Goal: Information Seeking & Learning: Check status

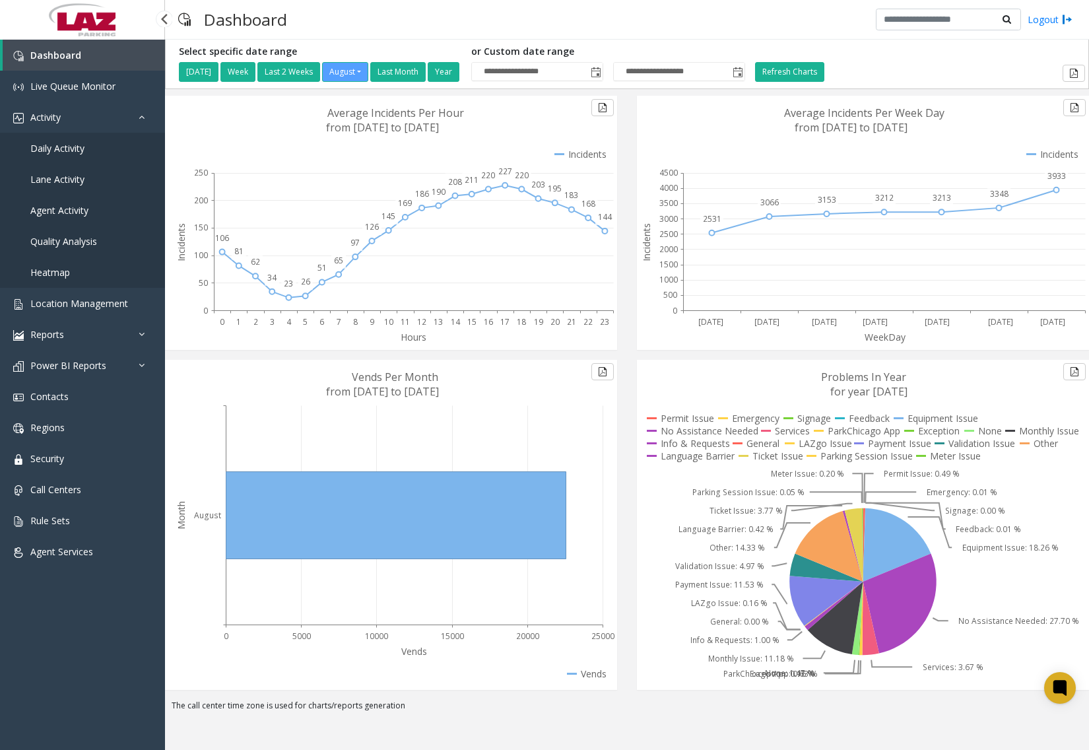
click at [72, 153] on span "Daily Activity" at bounding box center [57, 148] width 54 height 13
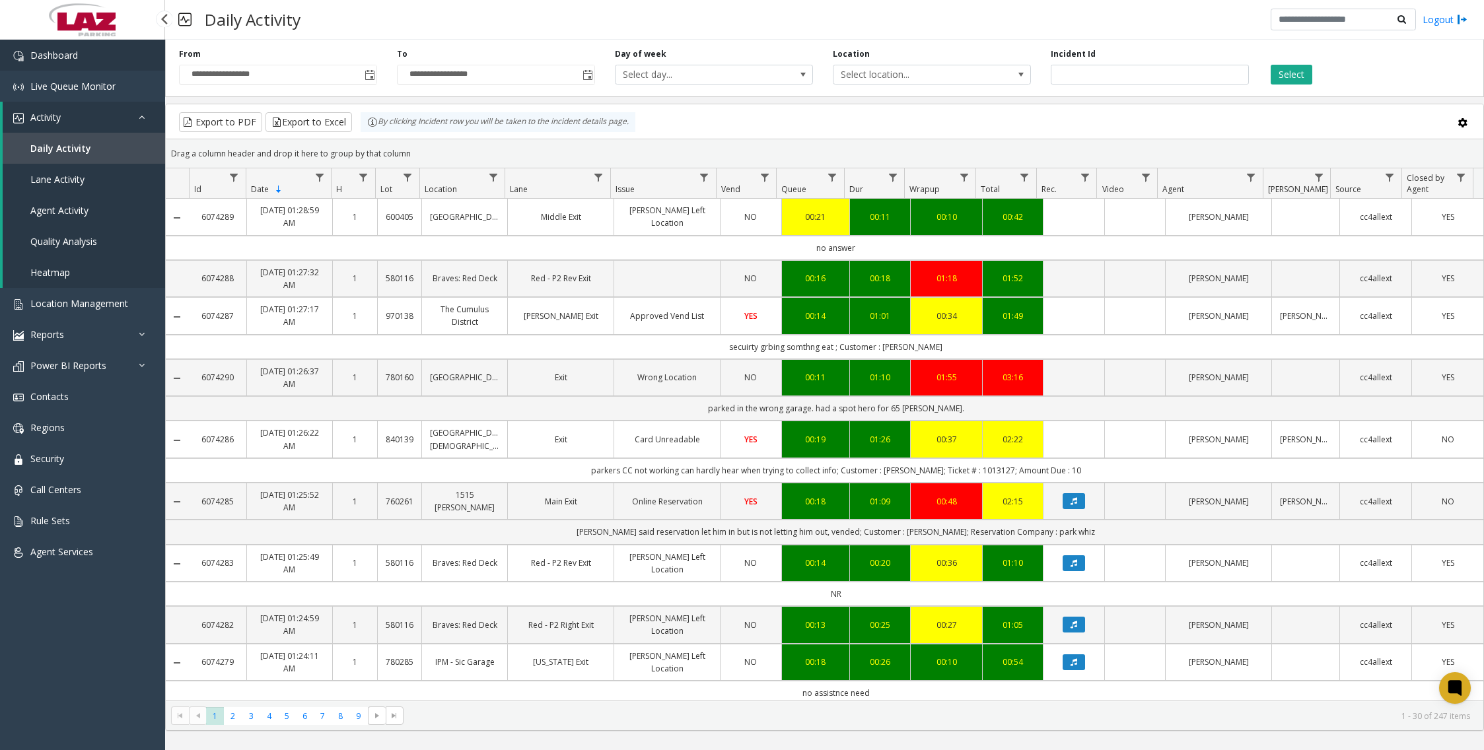
click at [102, 61] on link "Dashboard" at bounding box center [82, 55] width 165 height 31
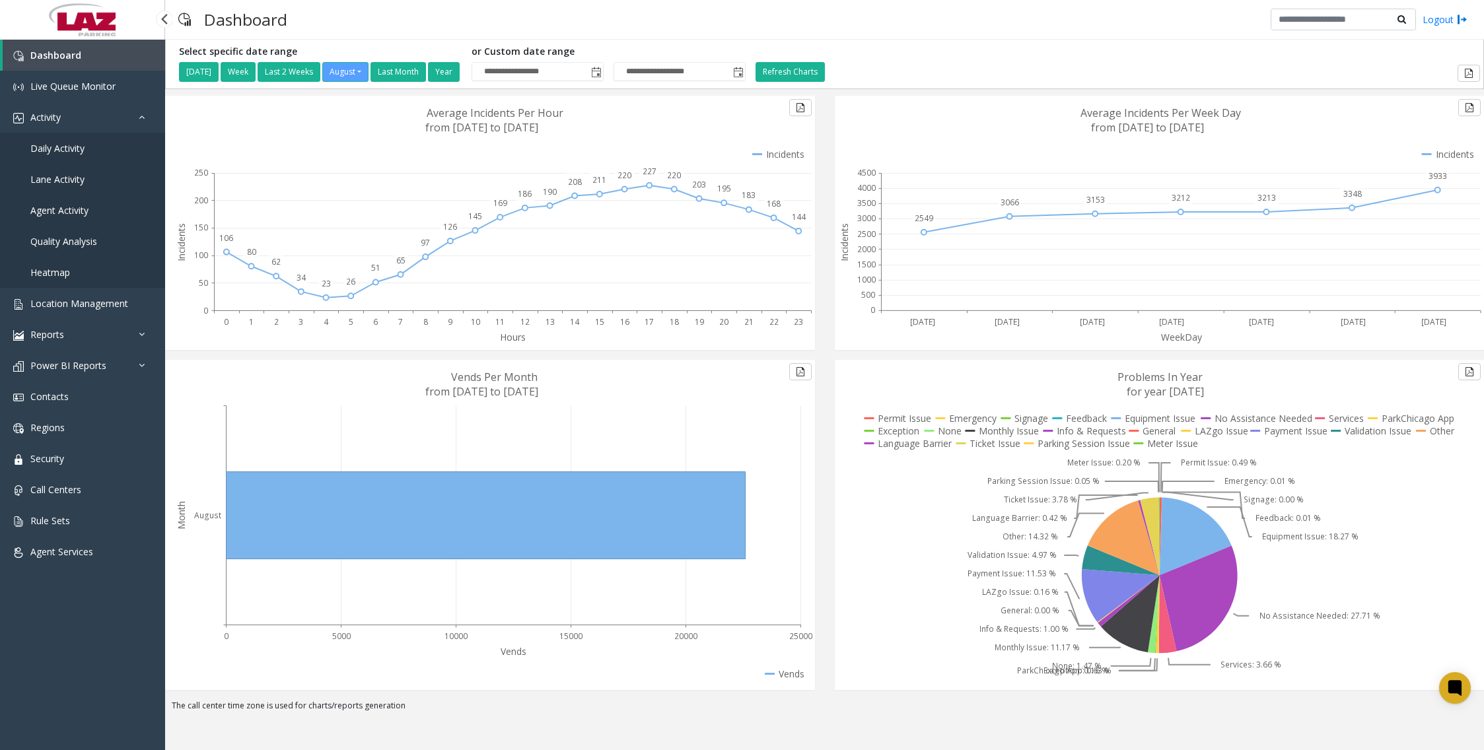
click at [82, 153] on span "Daily Activity" at bounding box center [57, 148] width 54 height 13
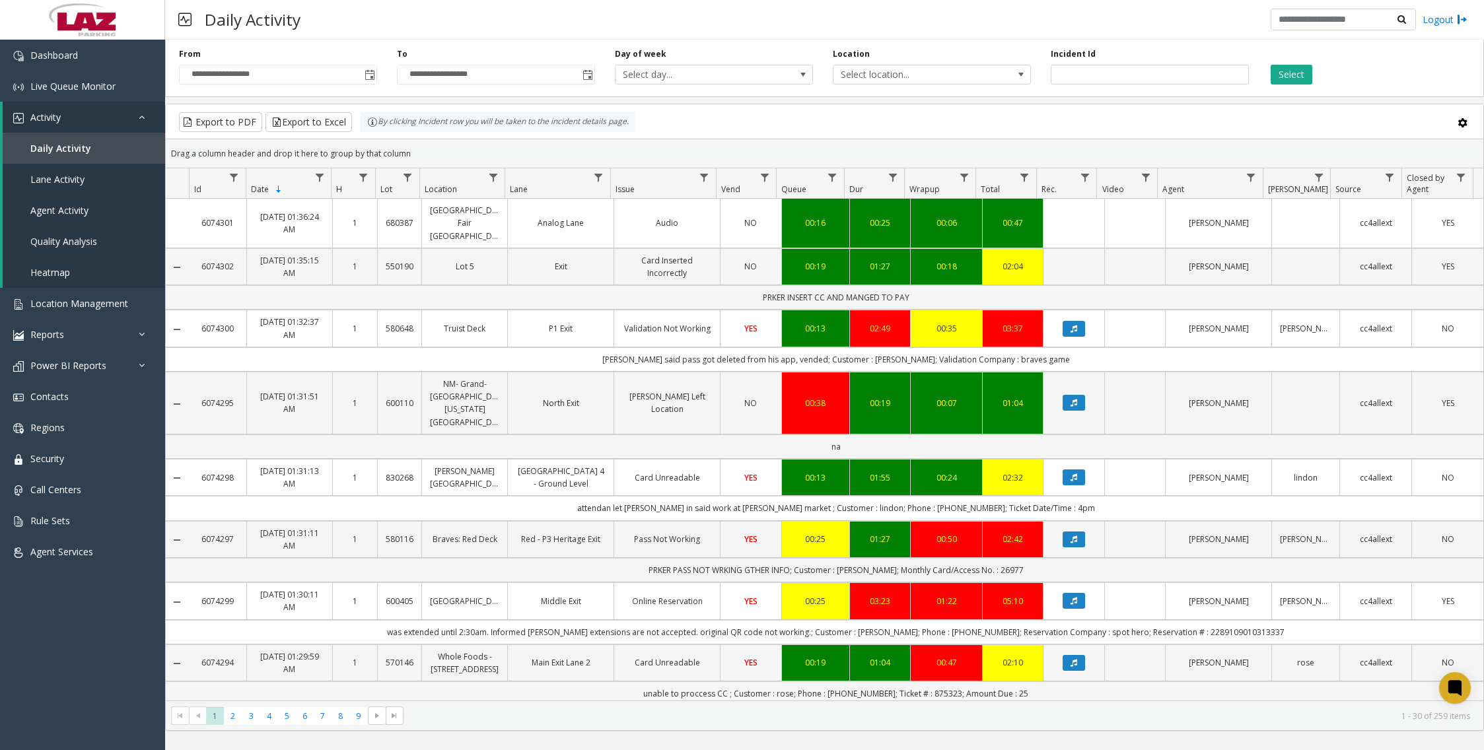
click at [521, 29] on div "Daily Activity Logout" at bounding box center [824, 20] width 1319 height 40
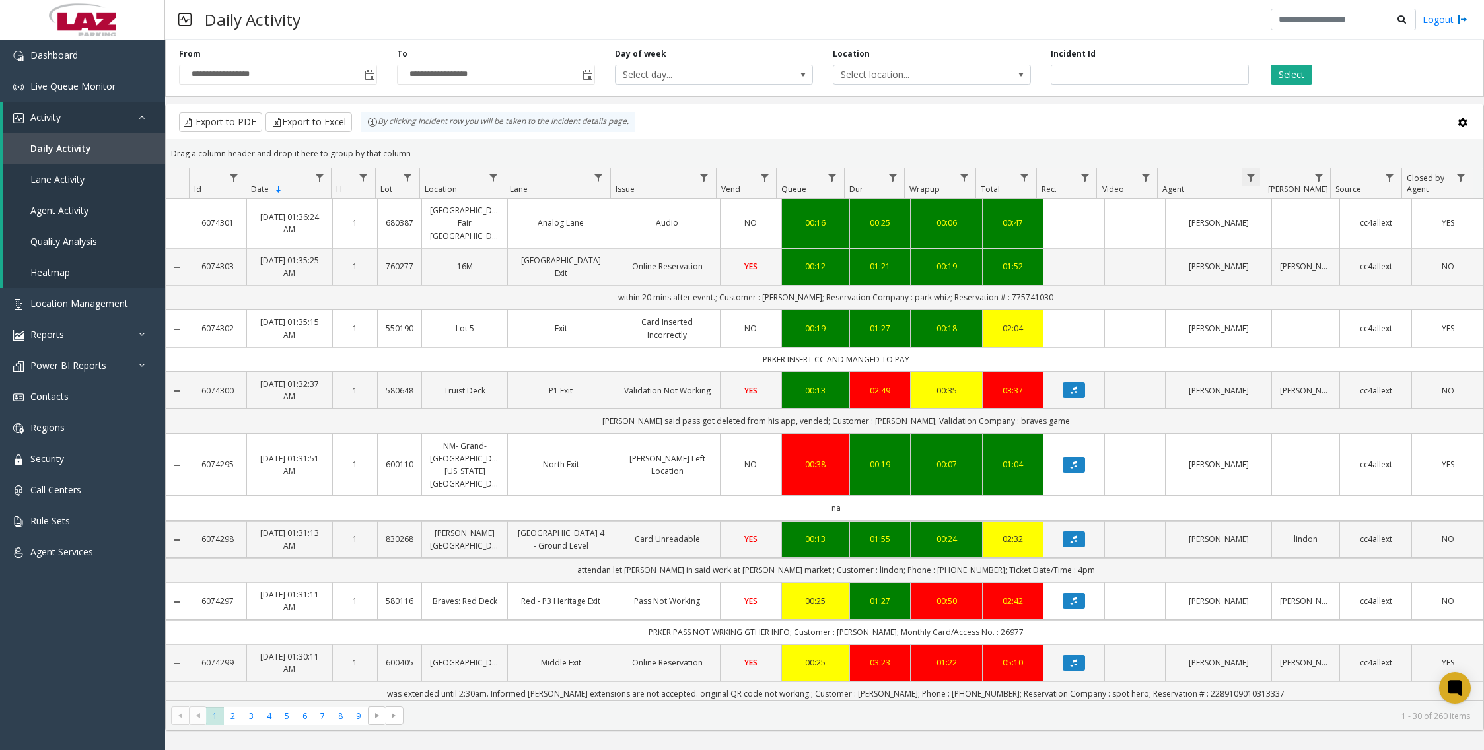
click at [1089, 172] on span "Data table" at bounding box center [1250, 177] width 11 height 11
click at [1089, 230] on input "Agent Filter" at bounding box center [1308, 234] width 112 height 22
type input "***"
click at [1089, 355] on button "Filter" at bounding box center [1336, 357] width 54 height 29
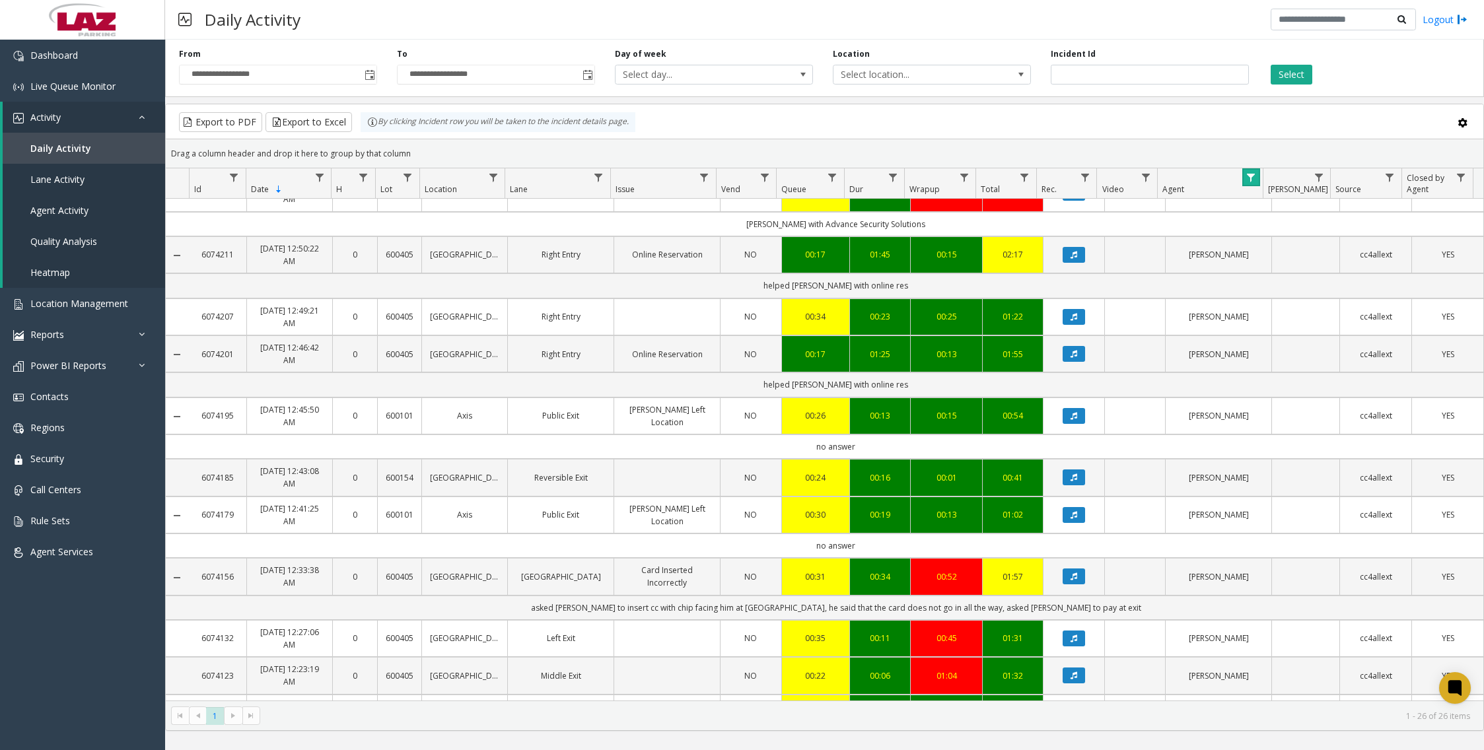
scroll to position [897, 0]
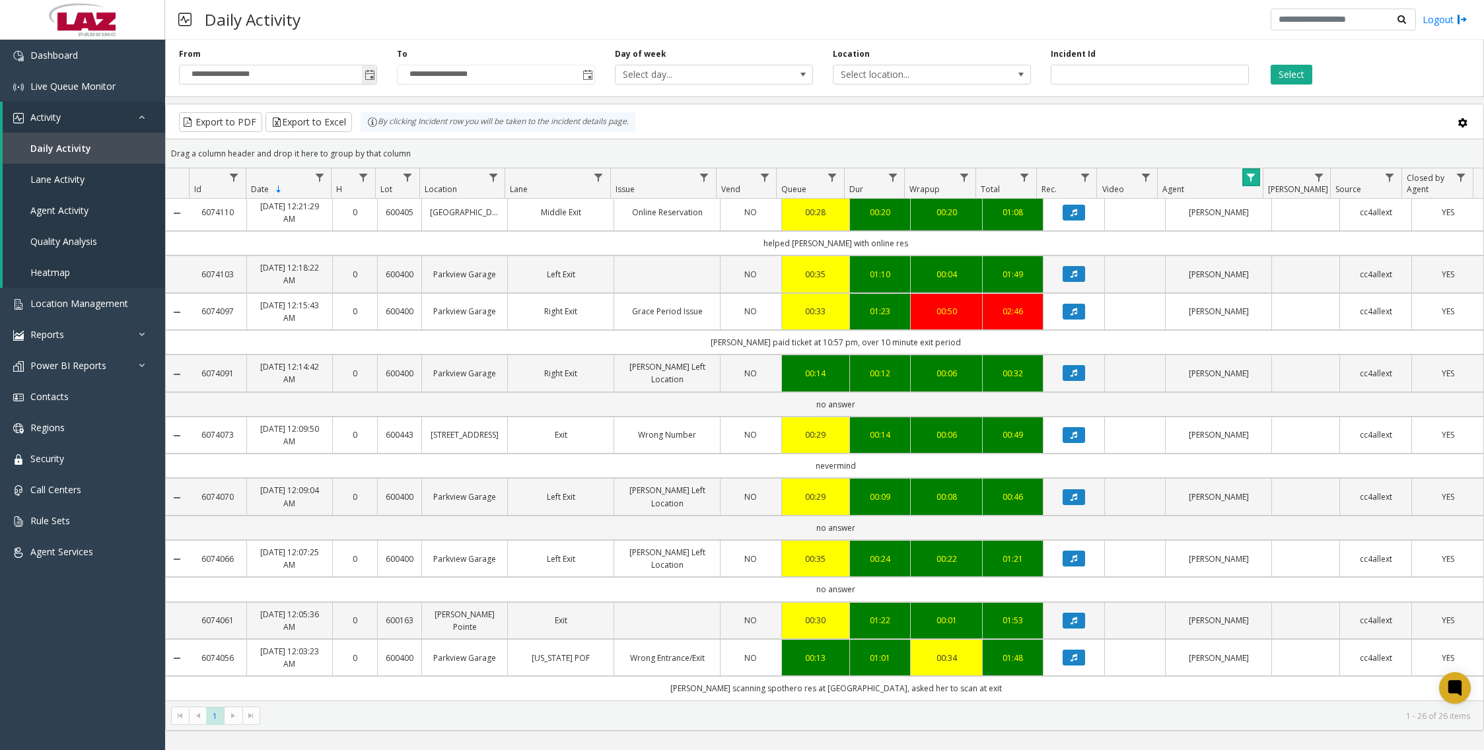
click at [370, 73] on span "Toggle popup" at bounding box center [369, 75] width 11 height 11
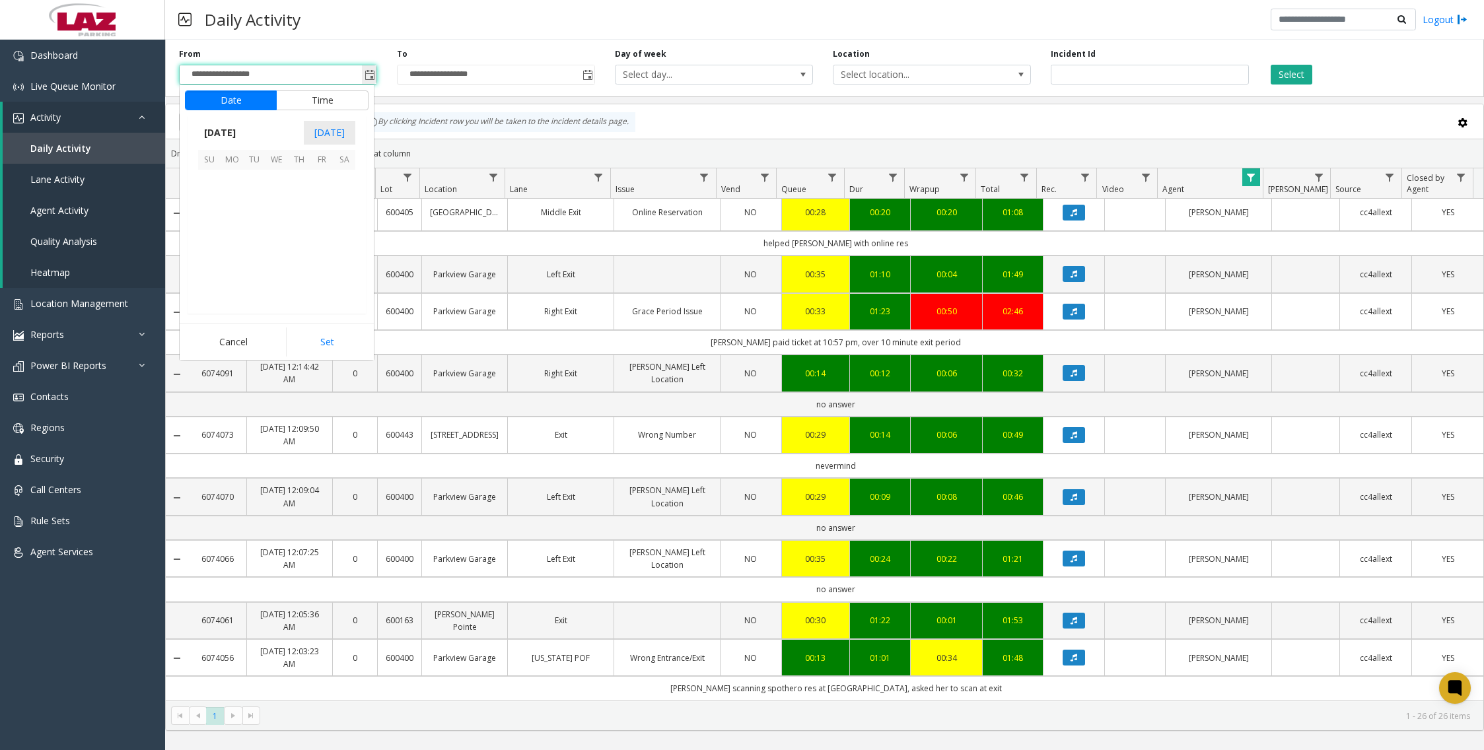
scroll to position [236815, 0]
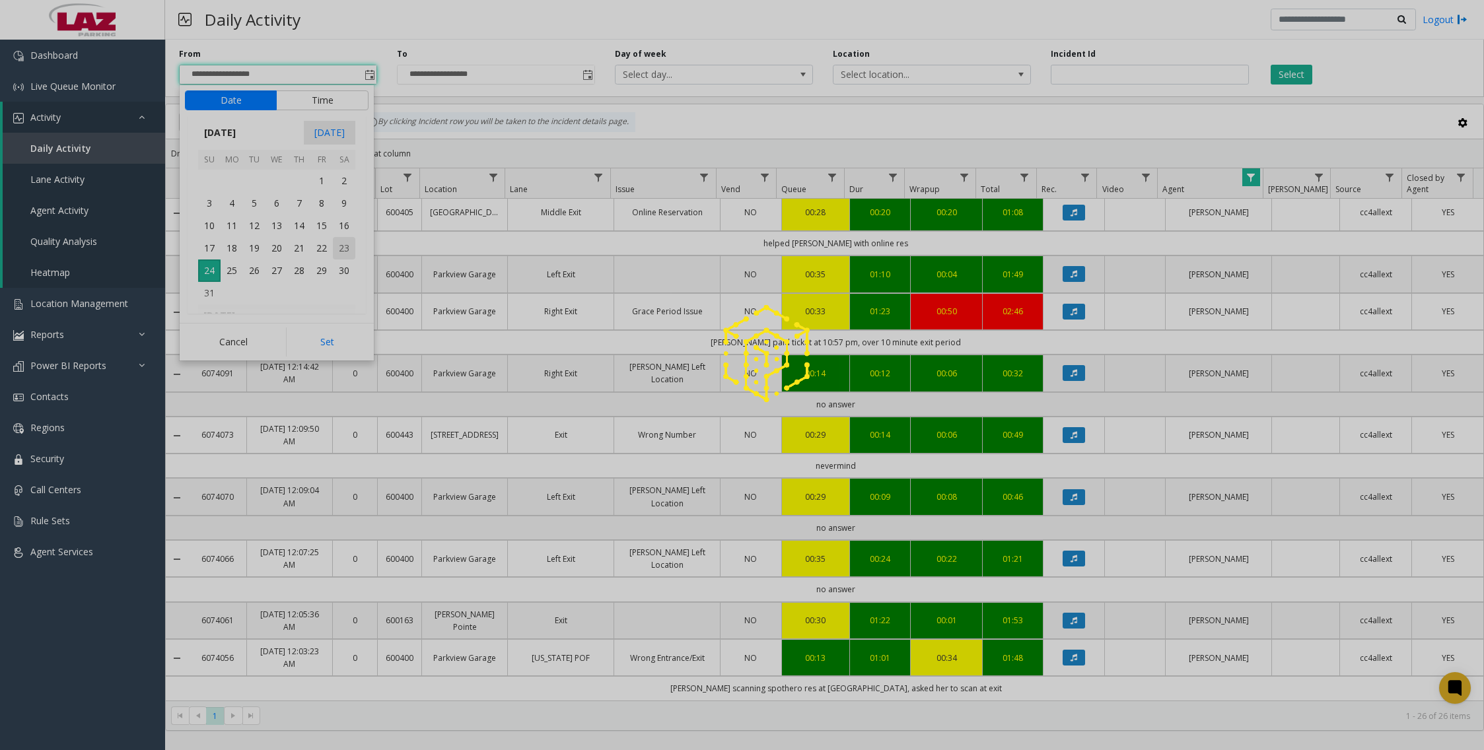
click at [347, 247] on div at bounding box center [742, 375] width 1484 height 750
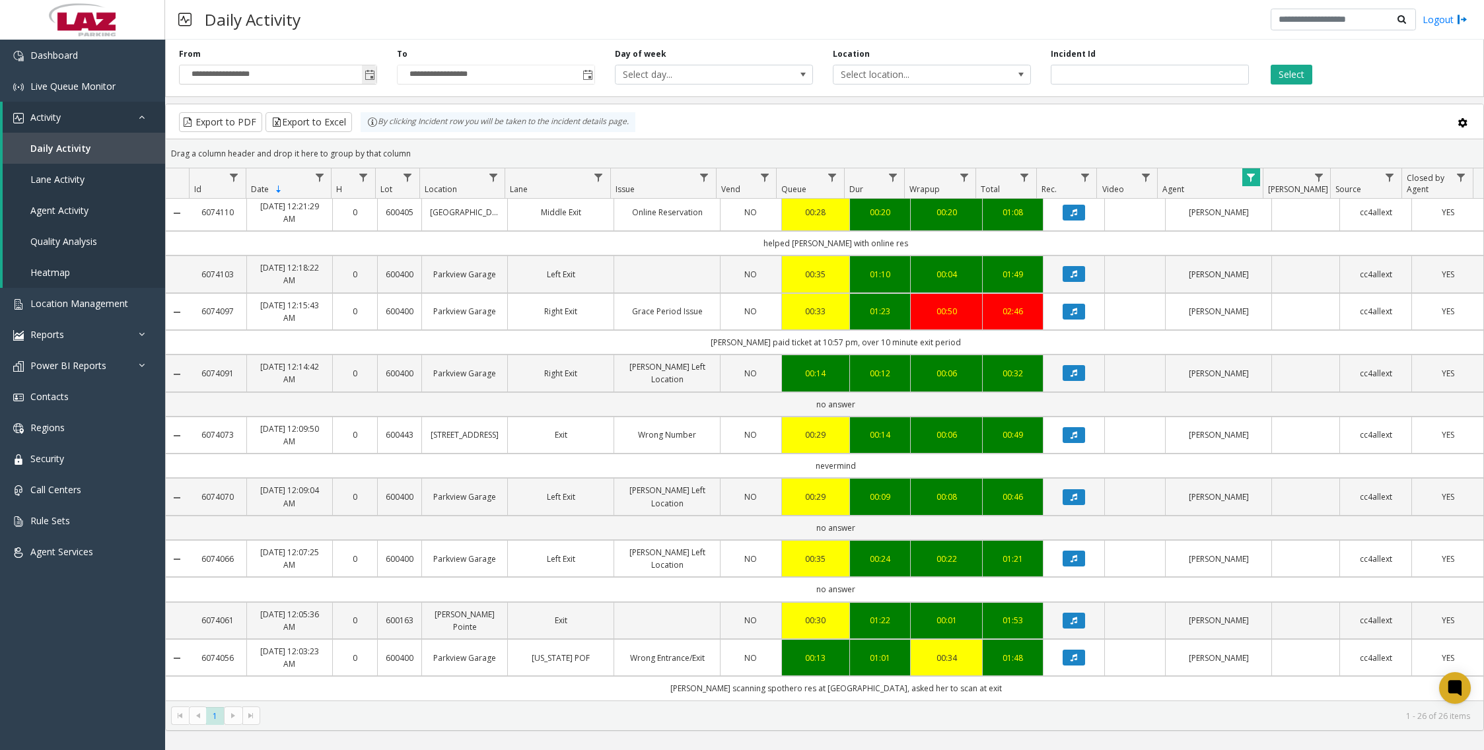
click at [366, 79] on span "Toggle popup" at bounding box center [369, 75] width 11 height 11
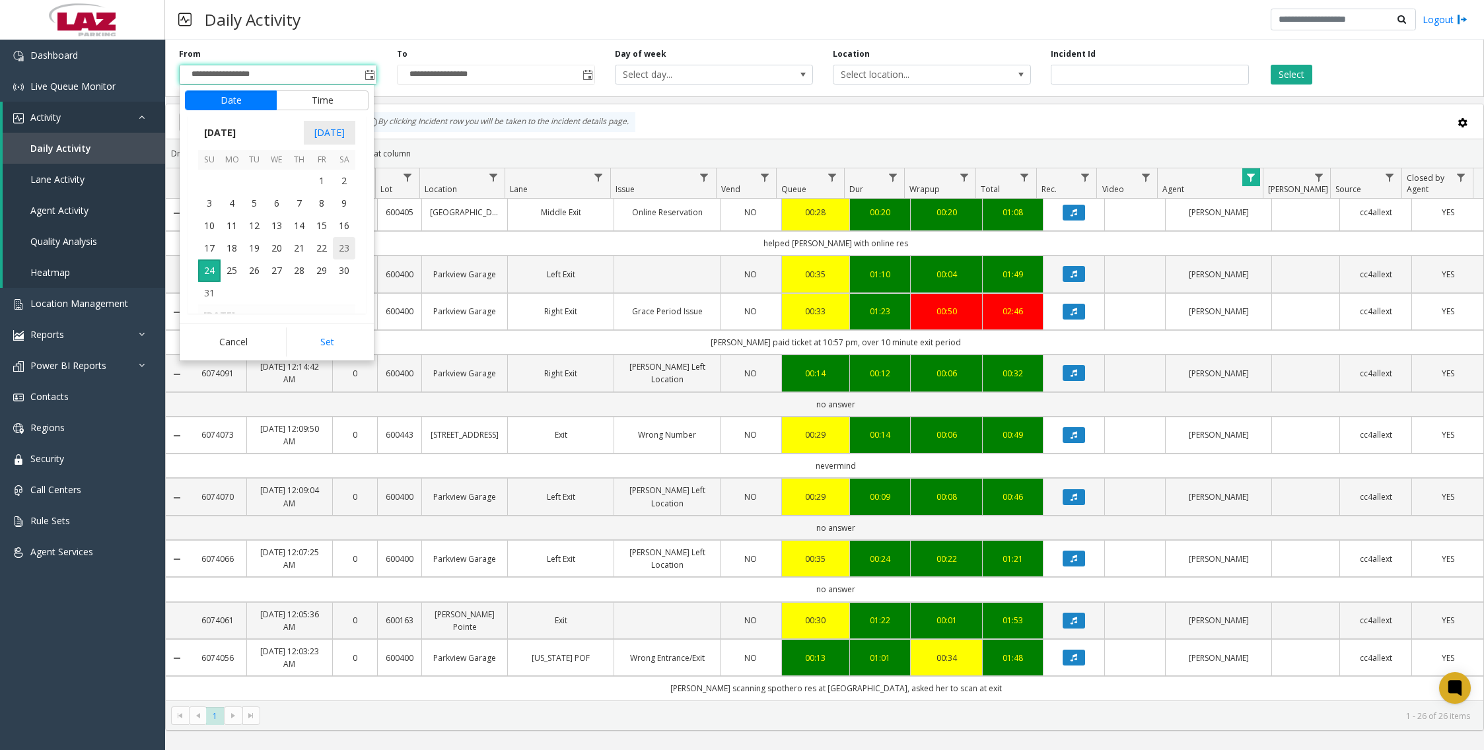
click at [345, 249] on span "23" at bounding box center [344, 248] width 22 height 22
click at [214, 228] on span "12" at bounding box center [217, 229] width 11 height 13
drag, startPoint x: 273, startPoint y: 229, endPoint x: 310, endPoint y: 228, distance: 37.6
click at [278, 229] on span "00" at bounding box center [283, 229] width 11 height 13
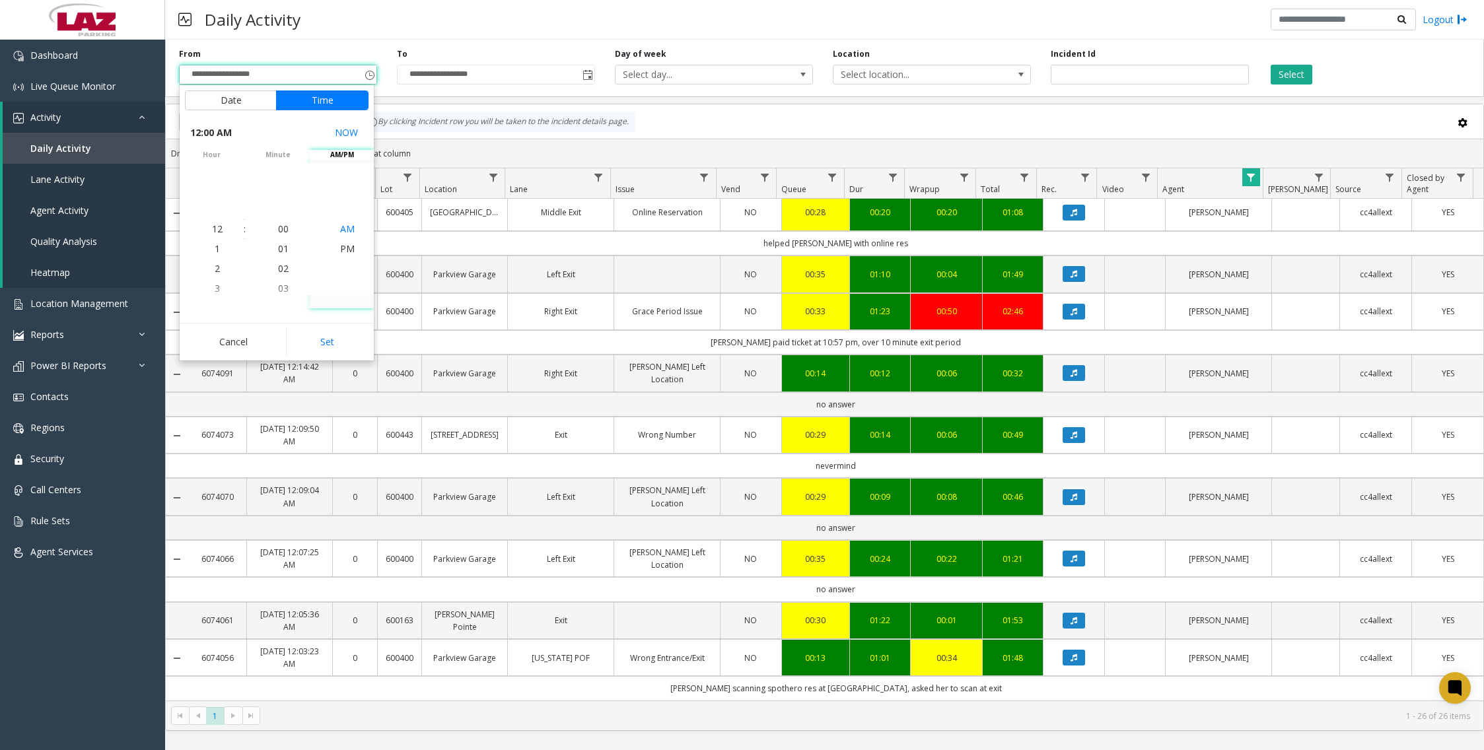
click at [340, 226] on span "AM" at bounding box center [347, 229] width 15 height 13
click at [333, 333] on button "Set" at bounding box center [327, 341] width 83 height 29
type input "**********"
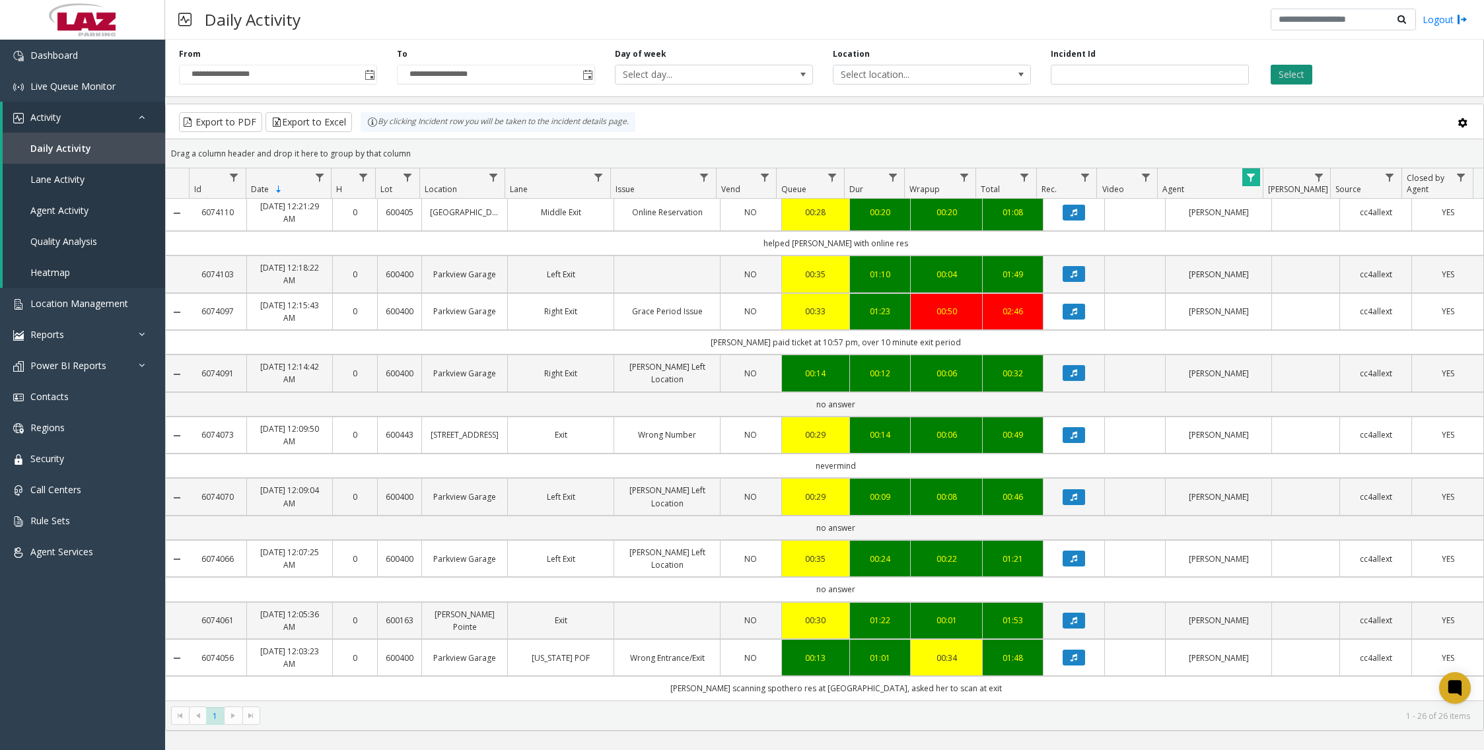
click at [1089, 68] on button "Select" at bounding box center [1291, 75] width 42 height 20
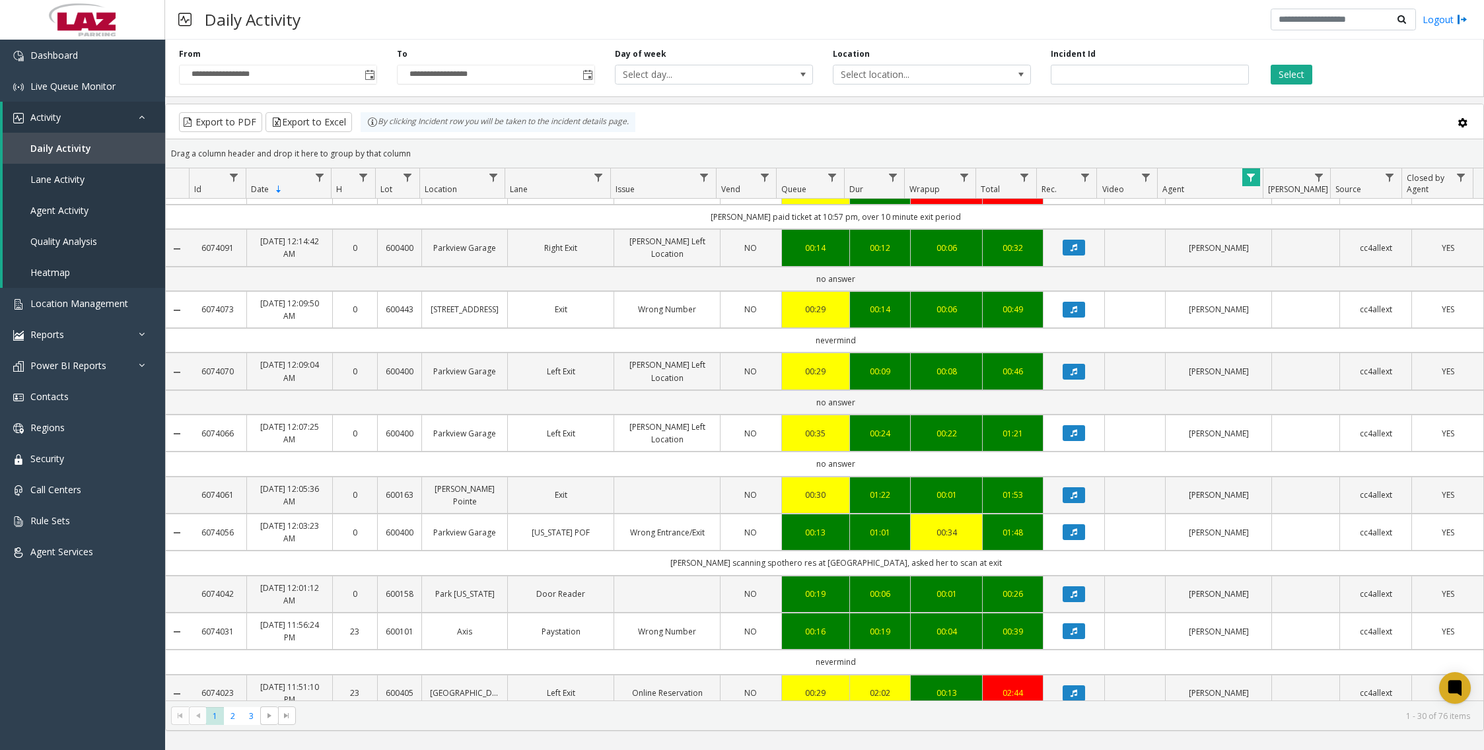
scroll to position [1120, 0]
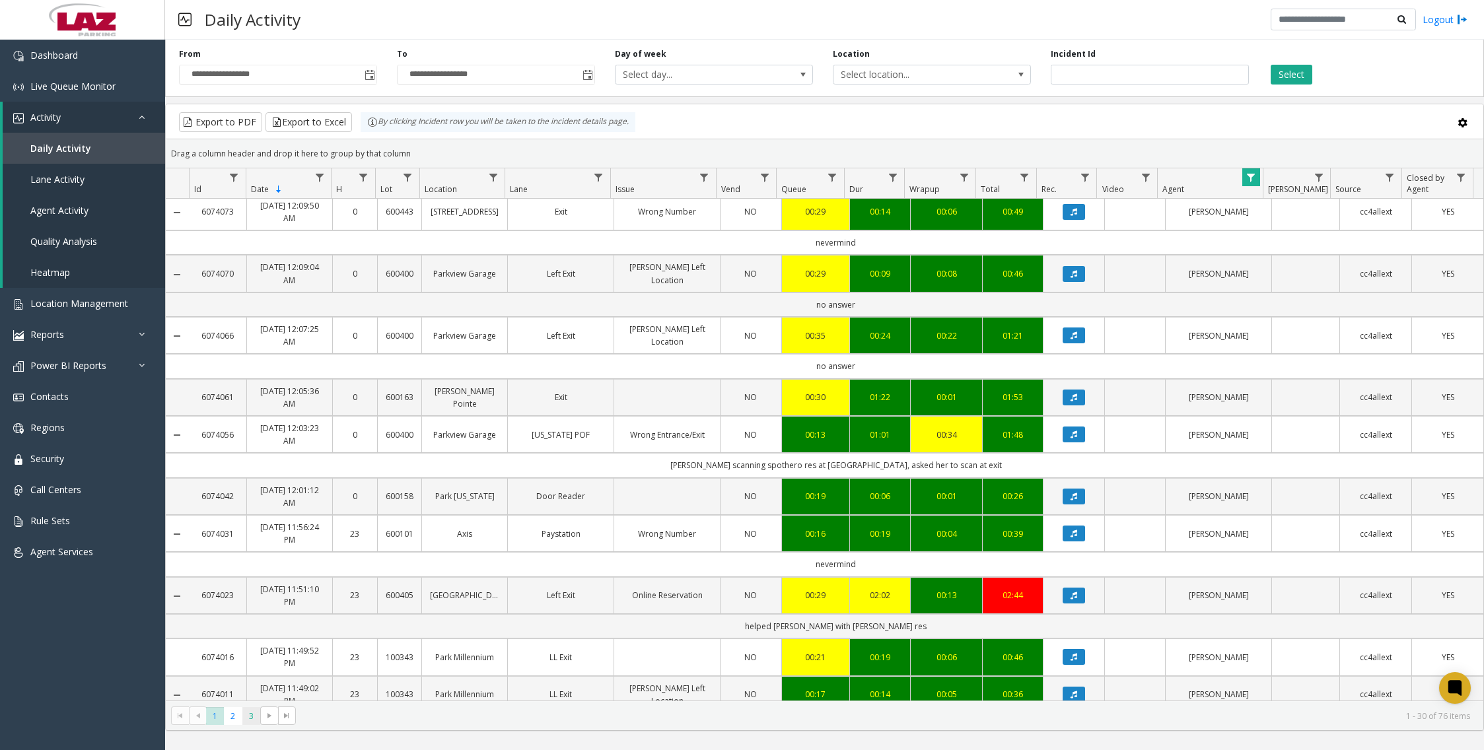
click at [252, 720] on span "3" at bounding box center [251, 716] width 18 height 18
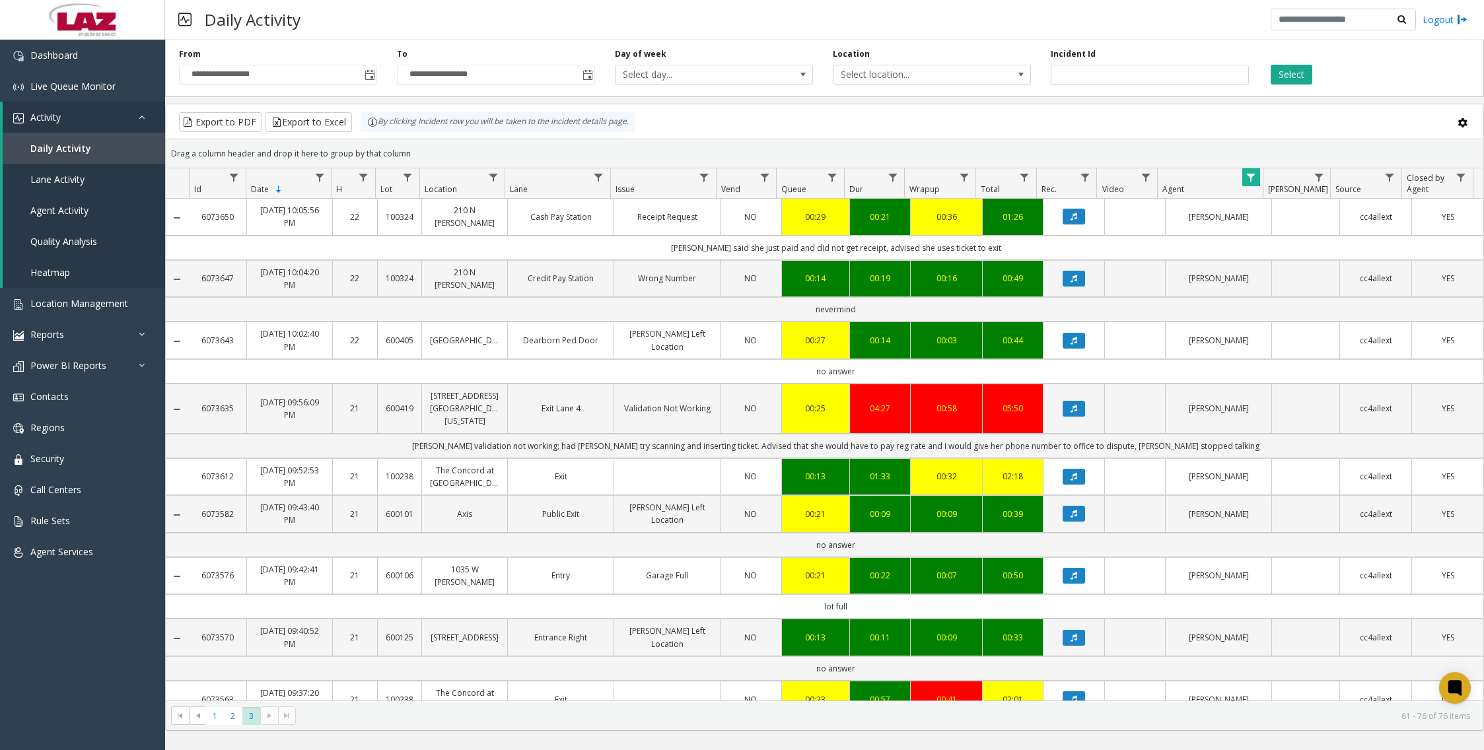
scroll to position [389, 0]
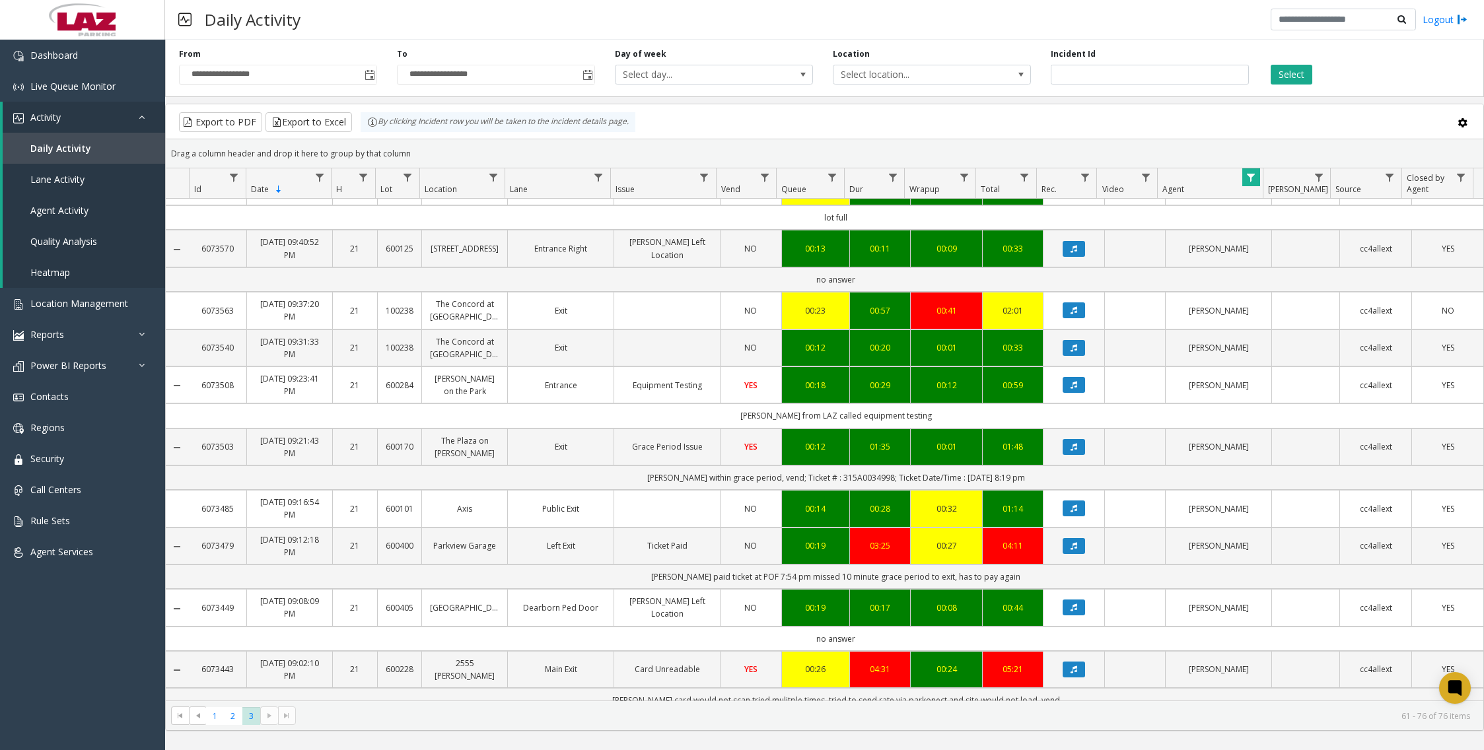
click at [272, 716] on kendo-pager-next-buttons at bounding box center [278, 715] width 36 height 18
click at [256, 716] on span "3" at bounding box center [251, 716] width 18 height 18
click at [214, 716] on span "1" at bounding box center [215, 716] width 18 height 18
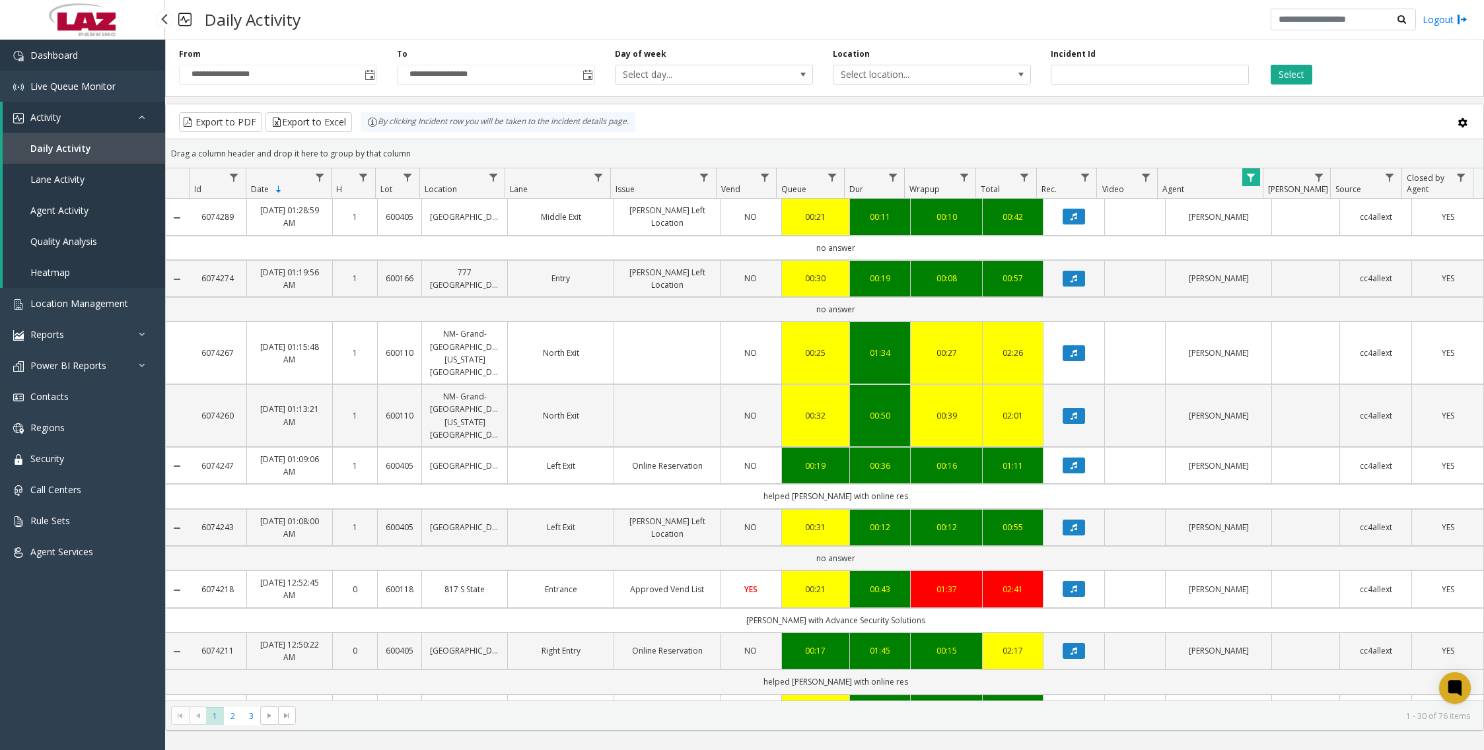
click at [97, 55] on link "Dashboard" at bounding box center [82, 55] width 165 height 31
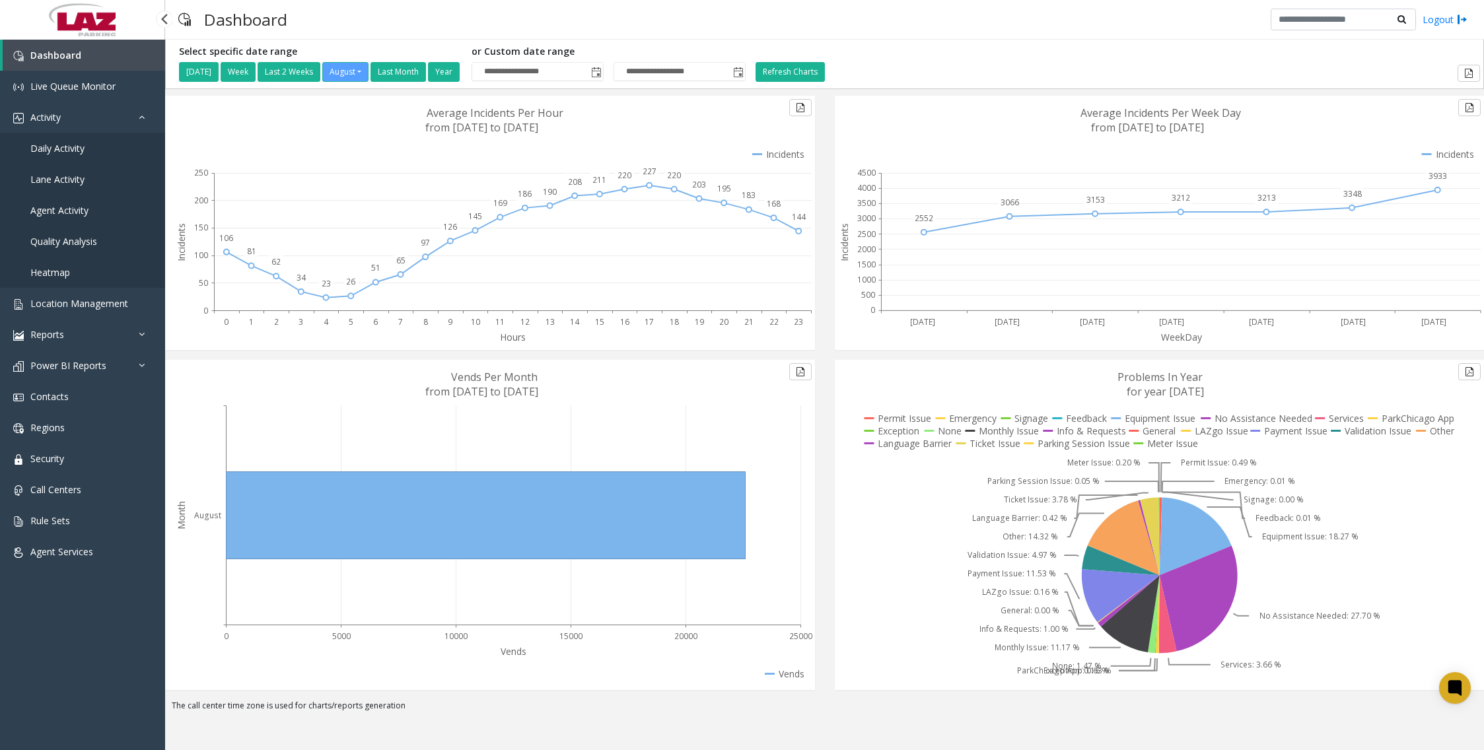
click at [77, 153] on span "Daily Activity" at bounding box center [57, 148] width 54 height 13
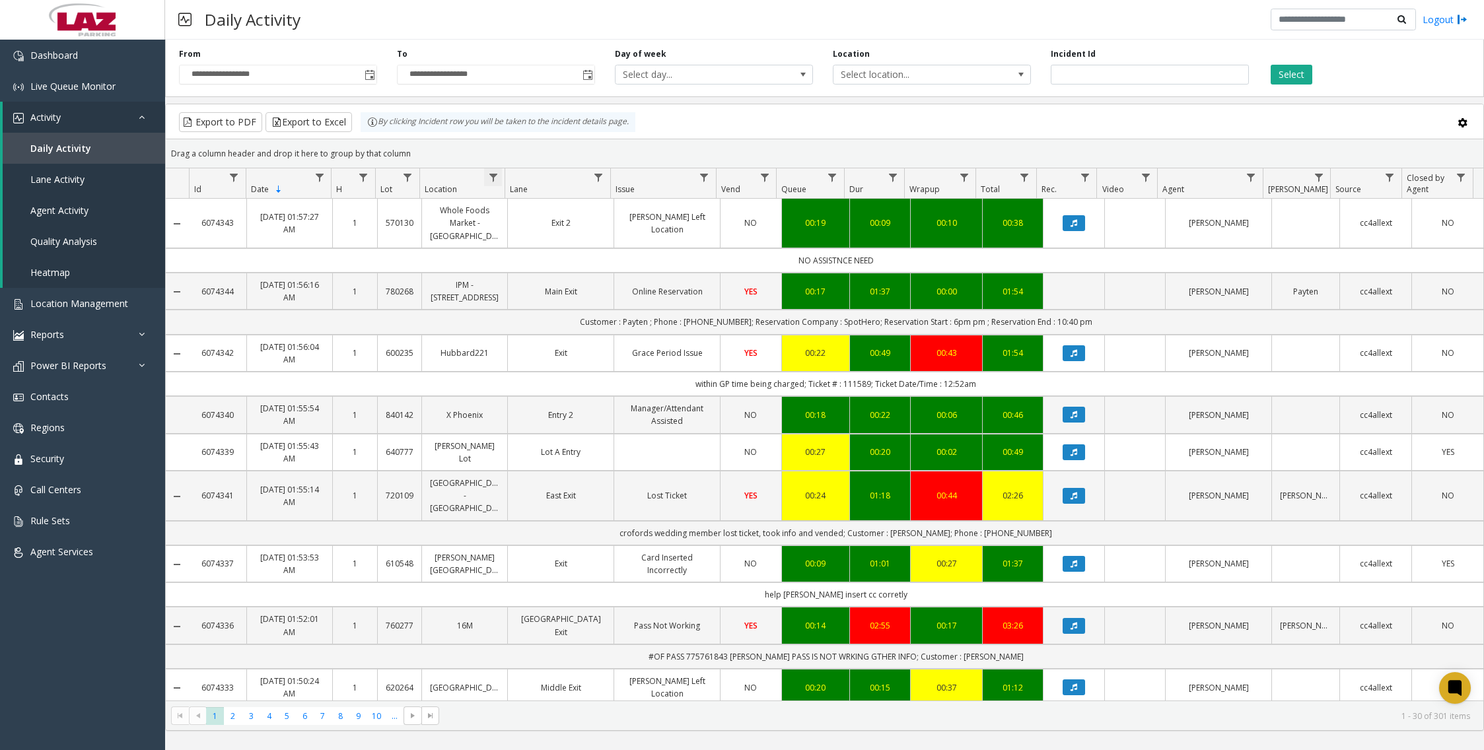
click at [496, 178] on span "Data table" at bounding box center [493, 177] width 11 height 11
click at [546, 228] on input "Location Filter" at bounding box center [550, 234] width 112 height 22
type input "******"
click at [576, 362] on button "Filter" at bounding box center [579, 357] width 54 height 29
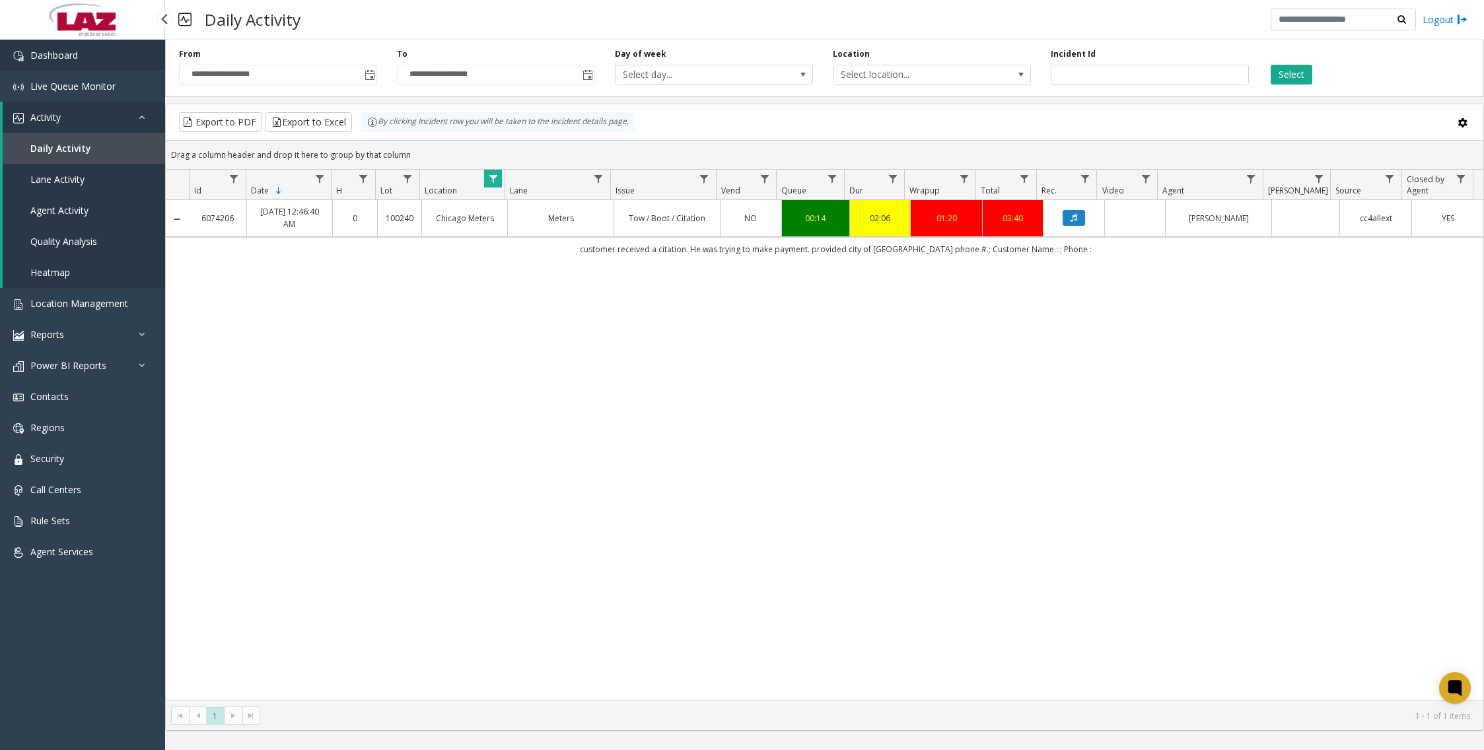
click at [106, 64] on link "Dashboard" at bounding box center [82, 55] width 165 height 31
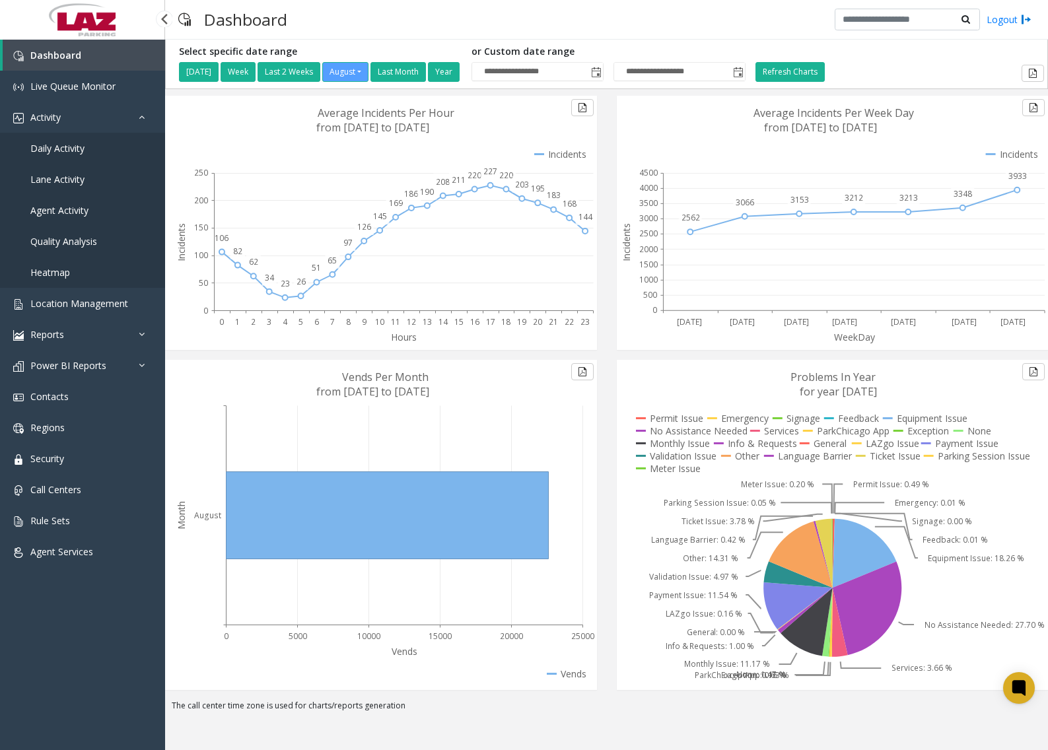
click at [71, 151] on span "Daily Activity" at bounding box center [57, 148] width 54 height 13
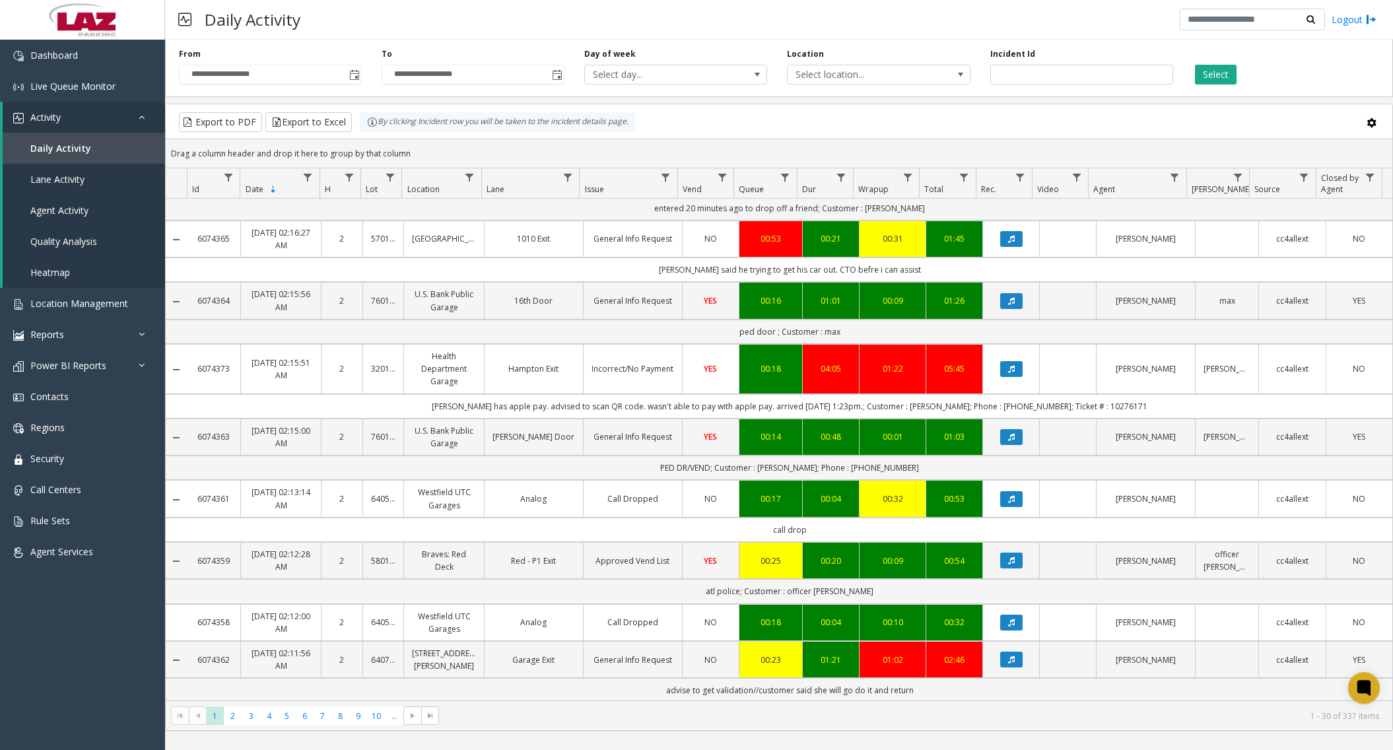
scroll to position [1255, 0]
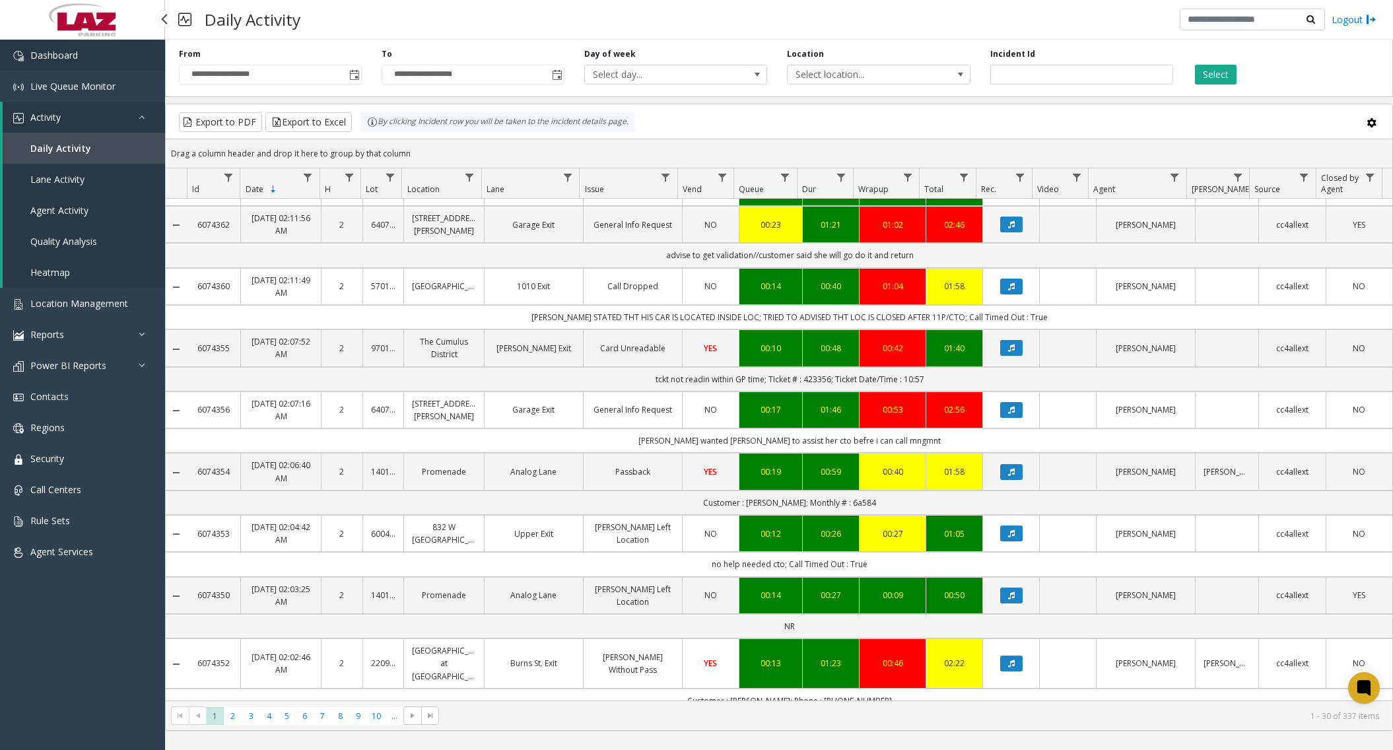
click at [121, 61] on link "Dashboard" at bounding box center [82, 55] width 165 height 31
